Goal: Task Accomplishment & Management: Use online tool/utility

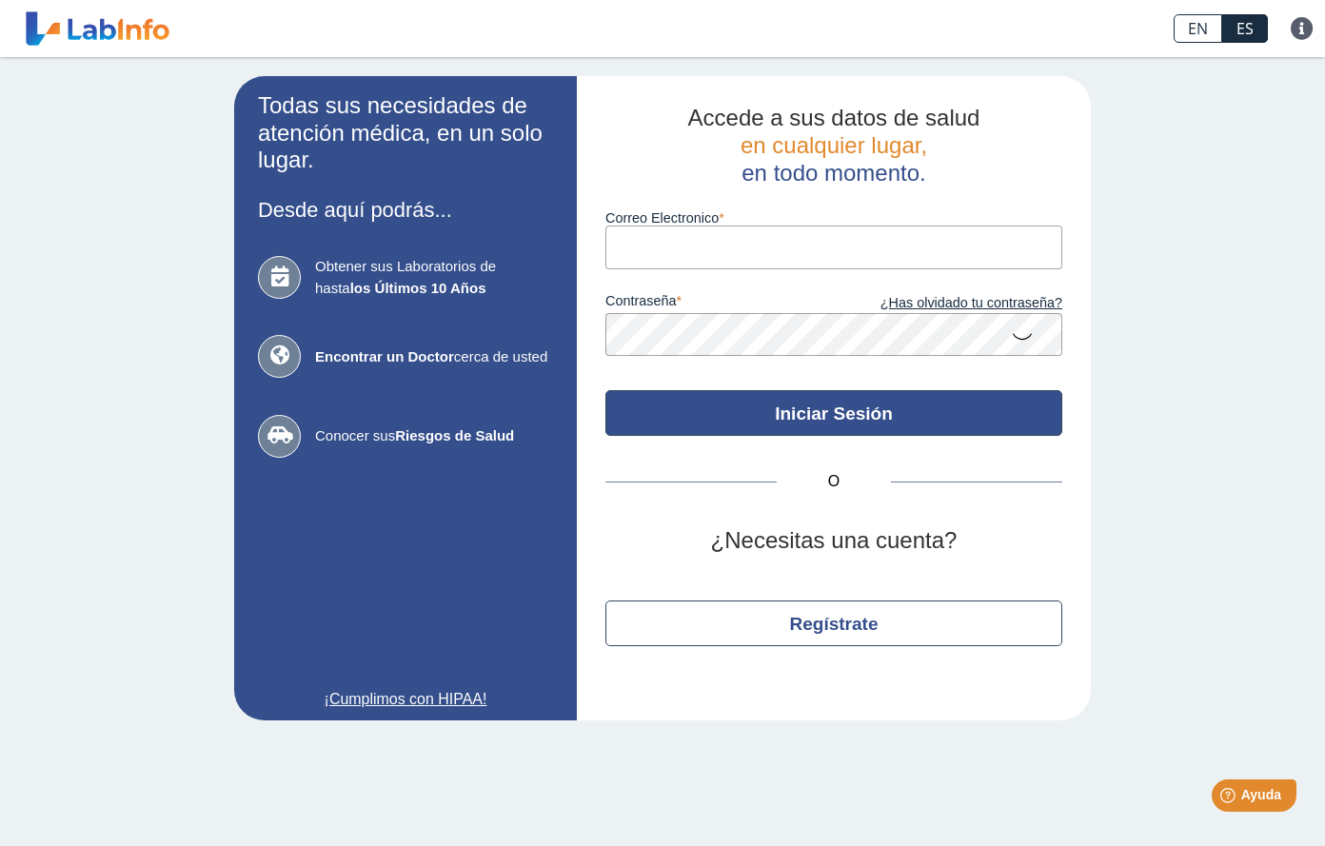
type input "[EMAIL_ADDRESS][DOMAIN_NAME]"
click at [903, 426] on button "Iniciar Sesión" at bounding box center [833, 413] width 457 height 46
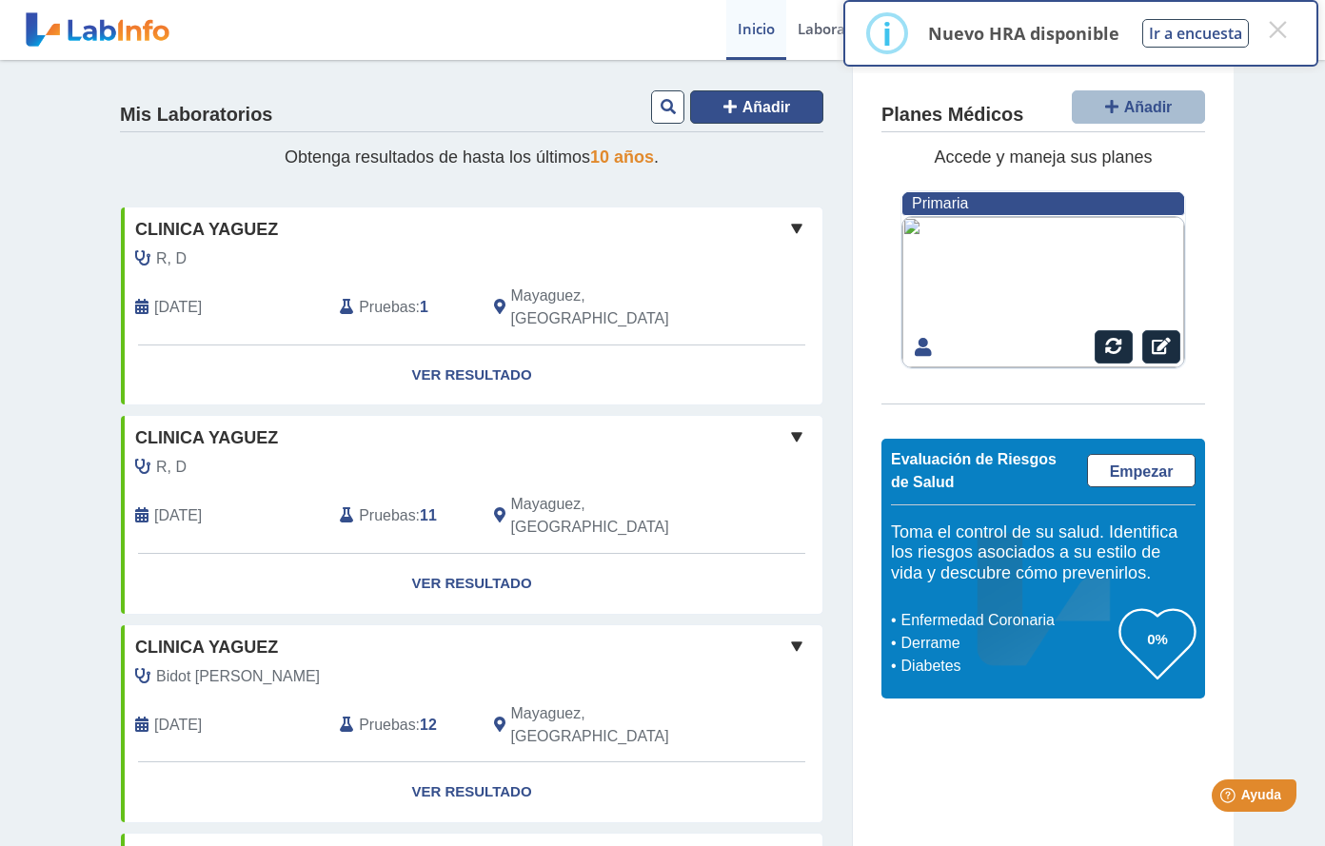
click at [766, 102] on span "Añadir" at bounding box center [766, 107] width 49 height 16
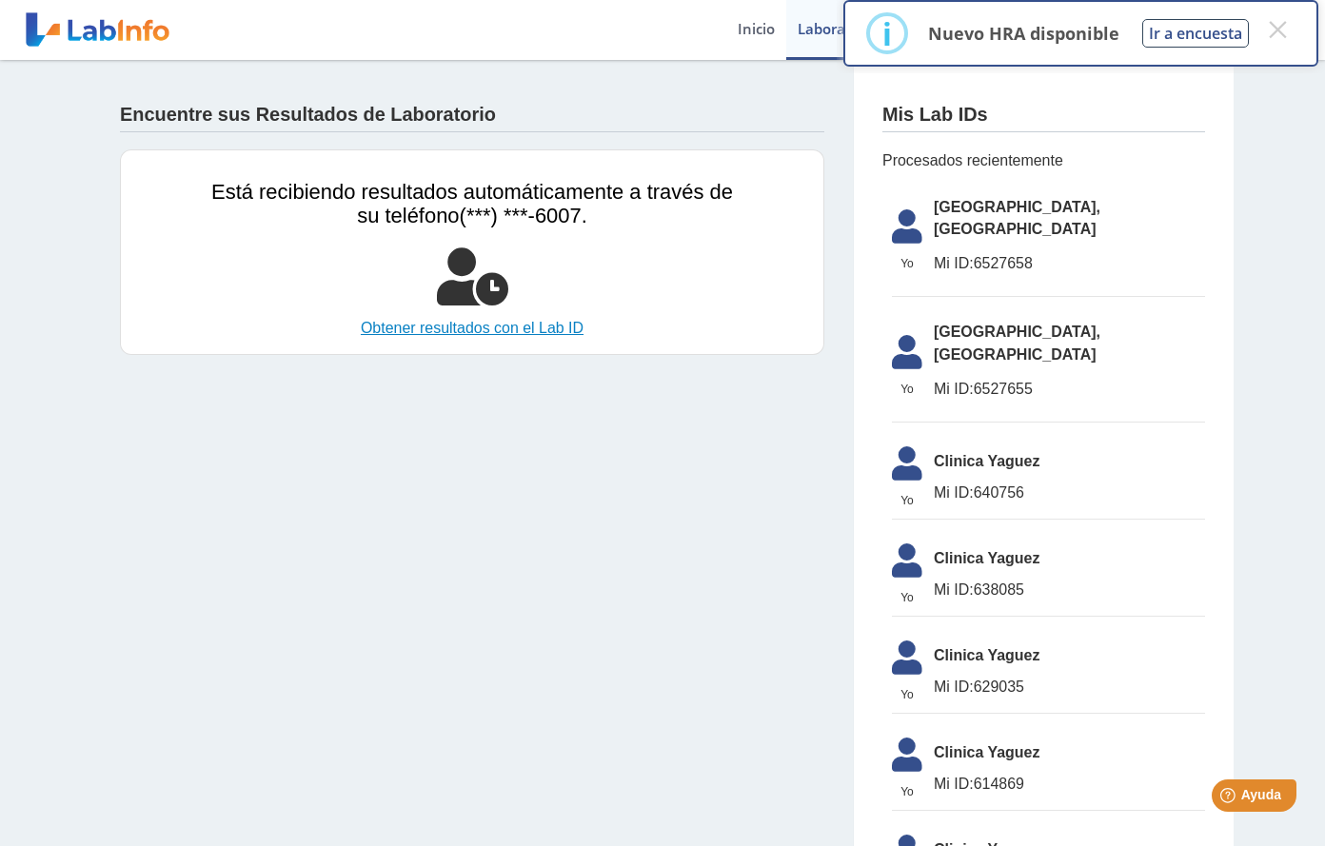
click at [440, 327] on link "Obtener resultados con el Lab ID" at bounding box center [472, 328] width 522 height 23
